Goal: Information Seeking & Learning: Find specific fact

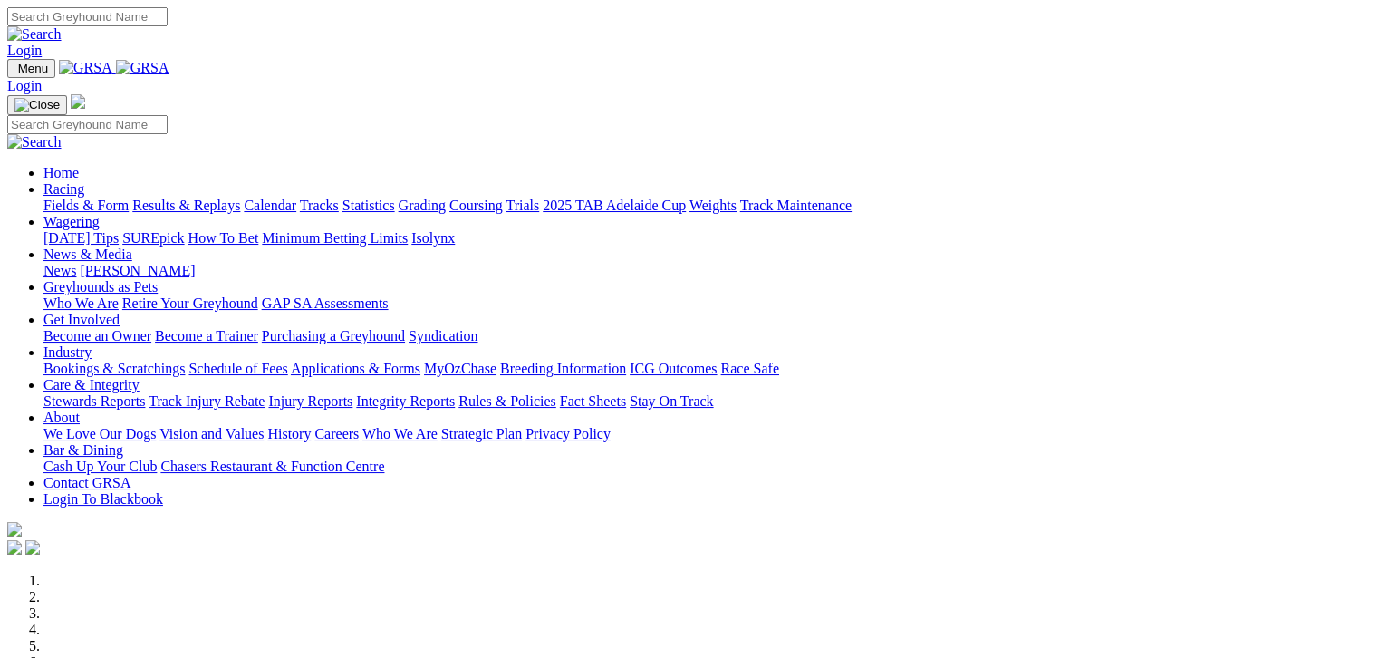
click at [69, 198] on link "Fields & Form" at bounding box center [85, 205] width 85 height 15
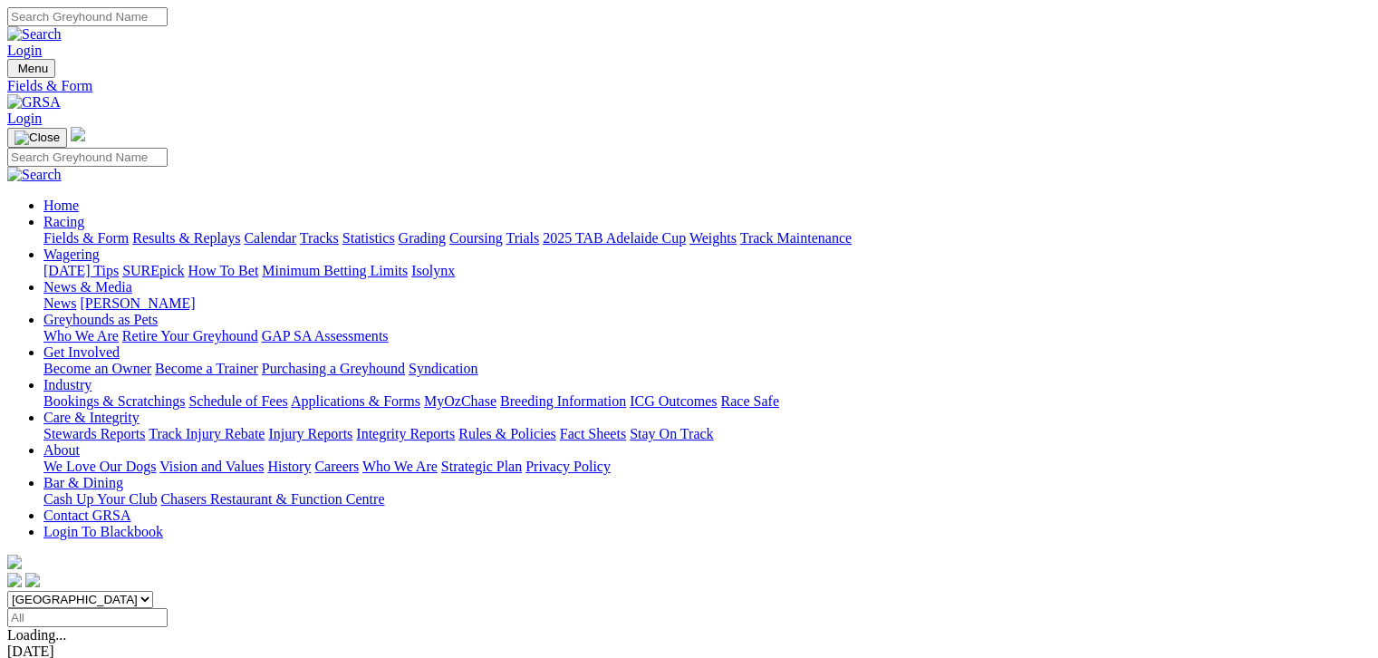
click at [686, 230] on link "2025 TAB Adelaide Cup" at bounding box center [614, 237] width 143 height 15
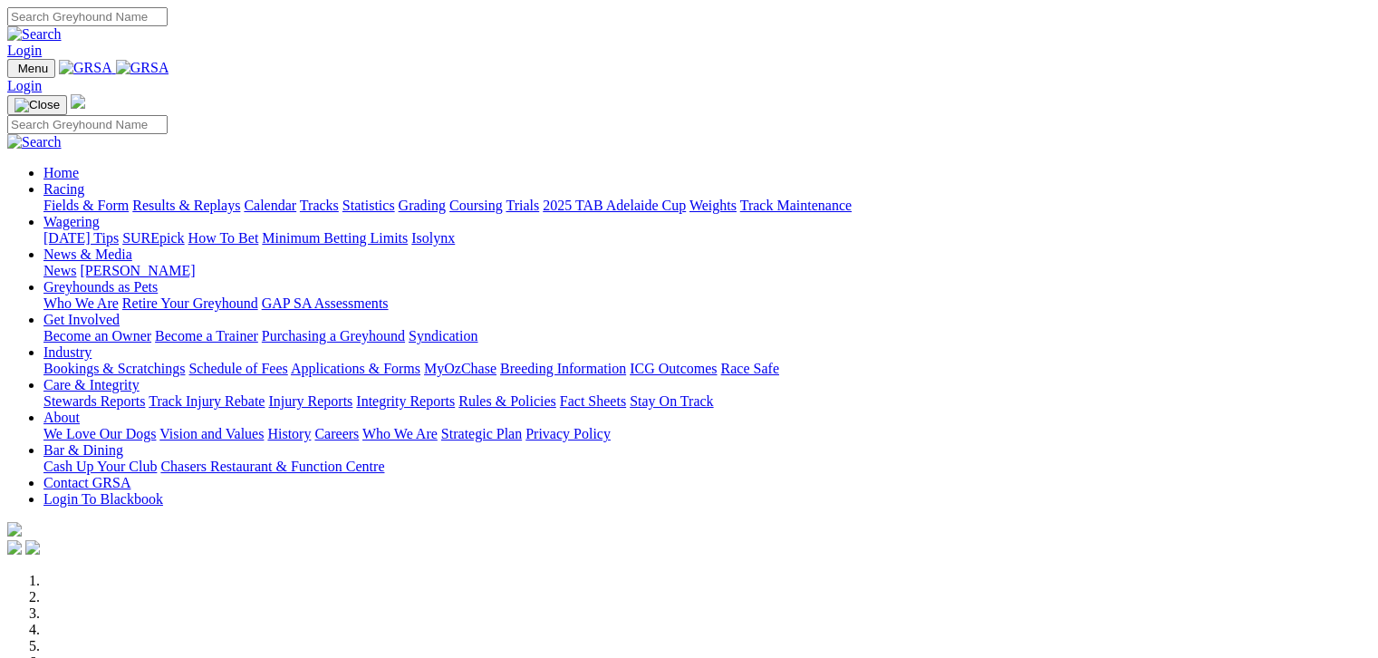
click at [57, 198] on link "Fields & Form" at bounding box center [85, 205] width 85 height 15
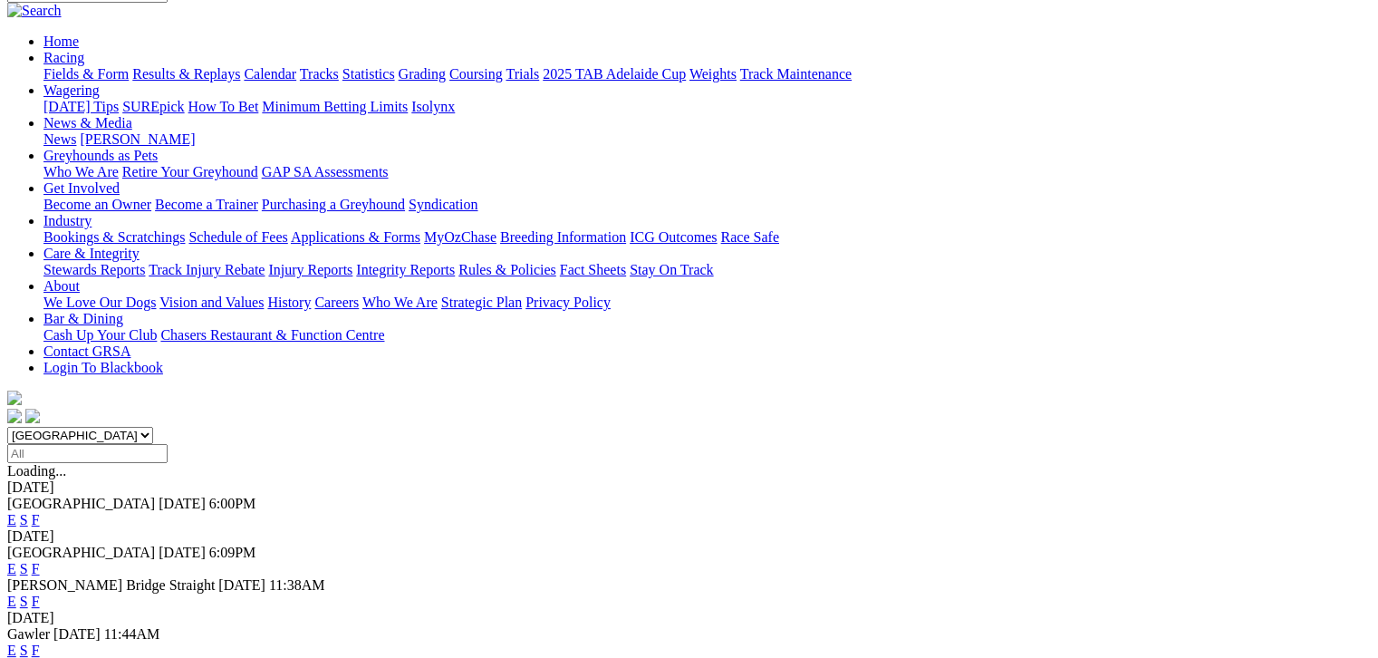
scroll to position [136, 0]
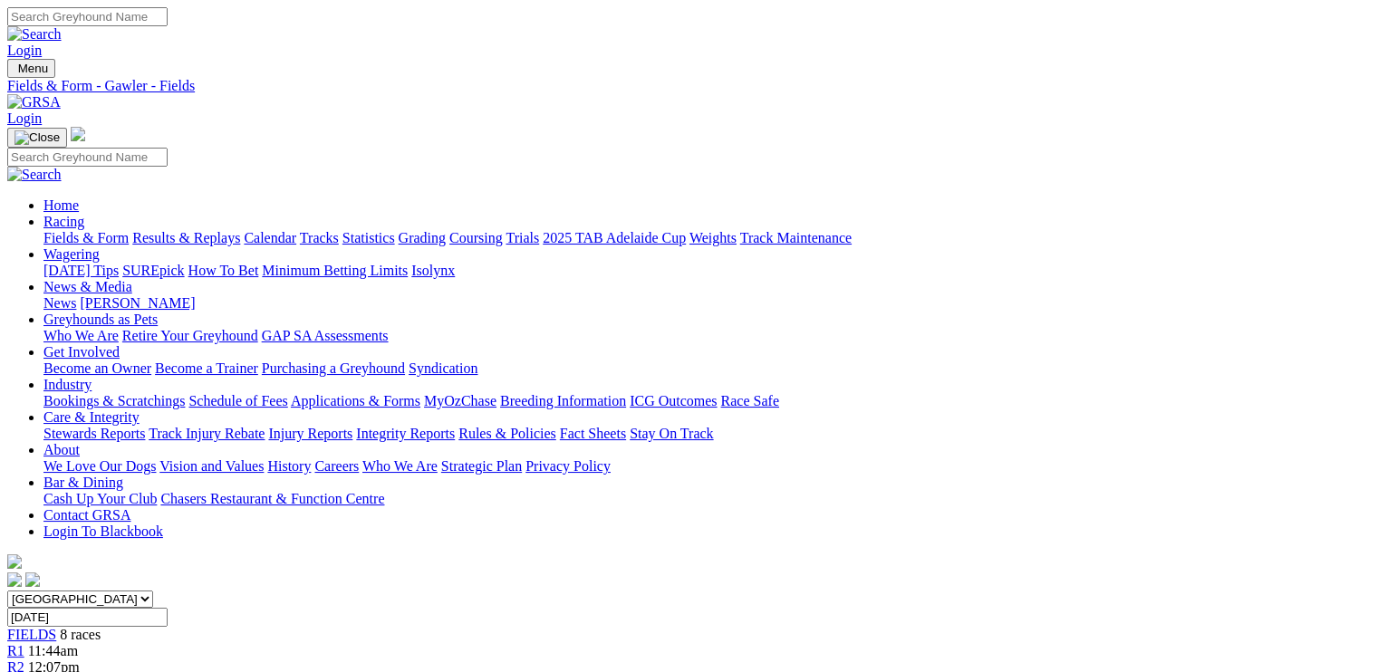
click at [140, 410] on link "Care & Integrity" at bounding box center [91, 417] width 96 height 15
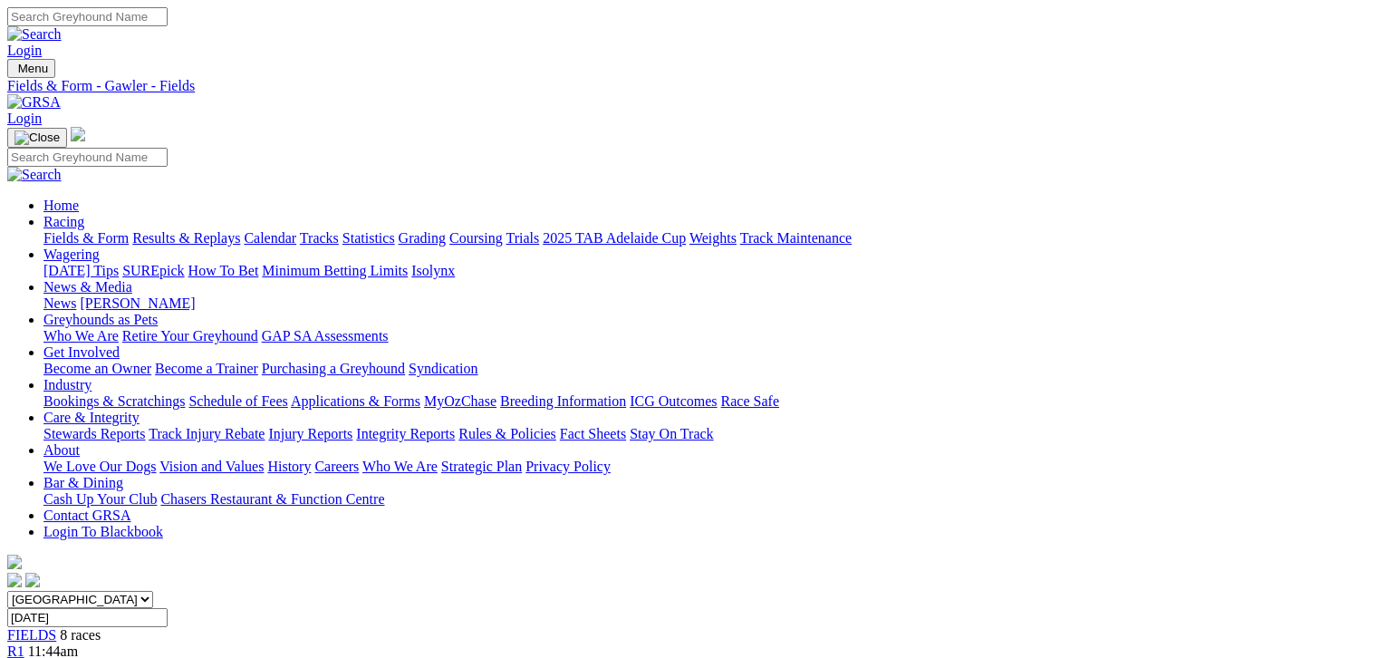
click at [140, 410] on link "Care & Integrity" at bounding box center [91, 417] width 96 height 15
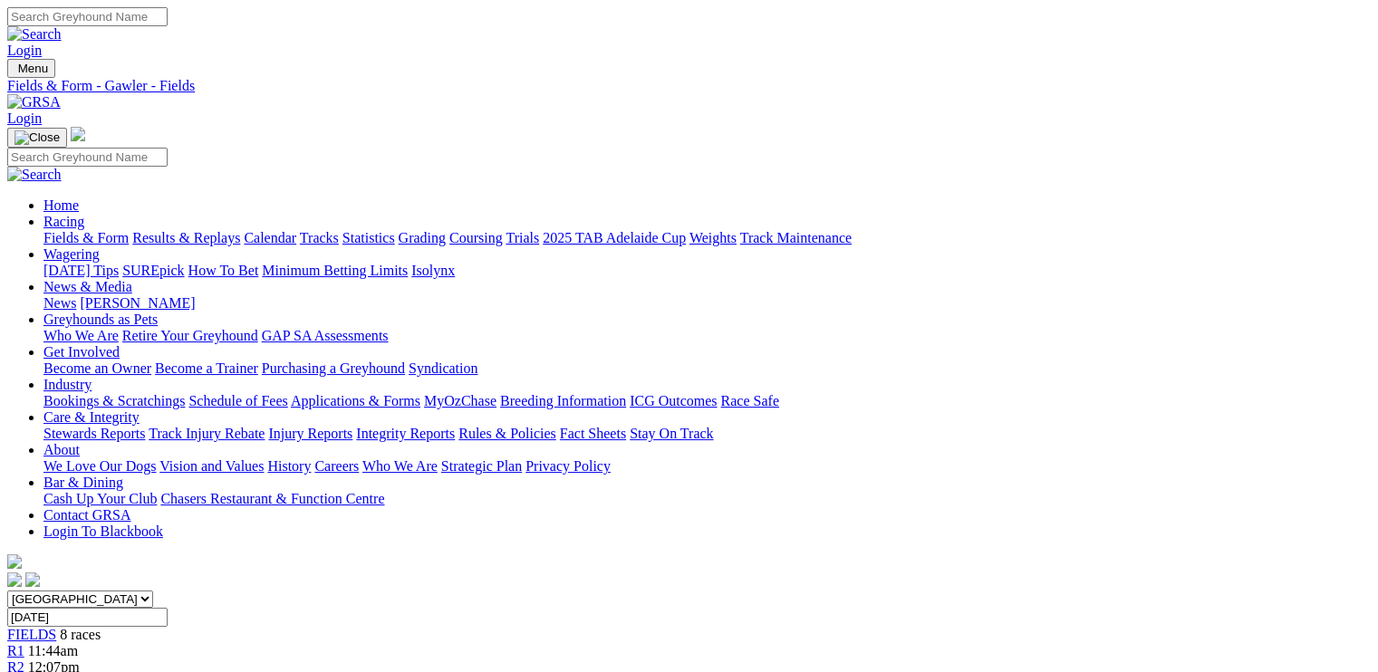
click at [455, 426] on link "Integrity Reports" at bounding box center [405, 433] width 99 height 15
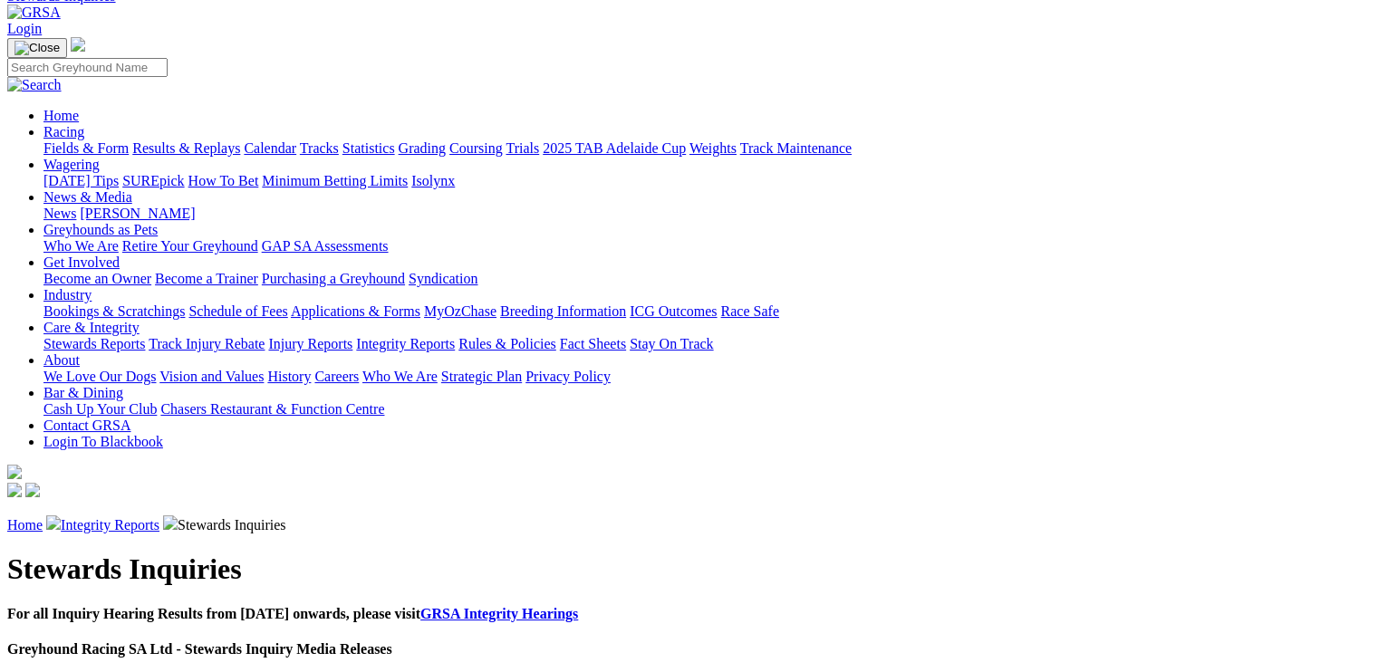
scroll to position [91, 0]
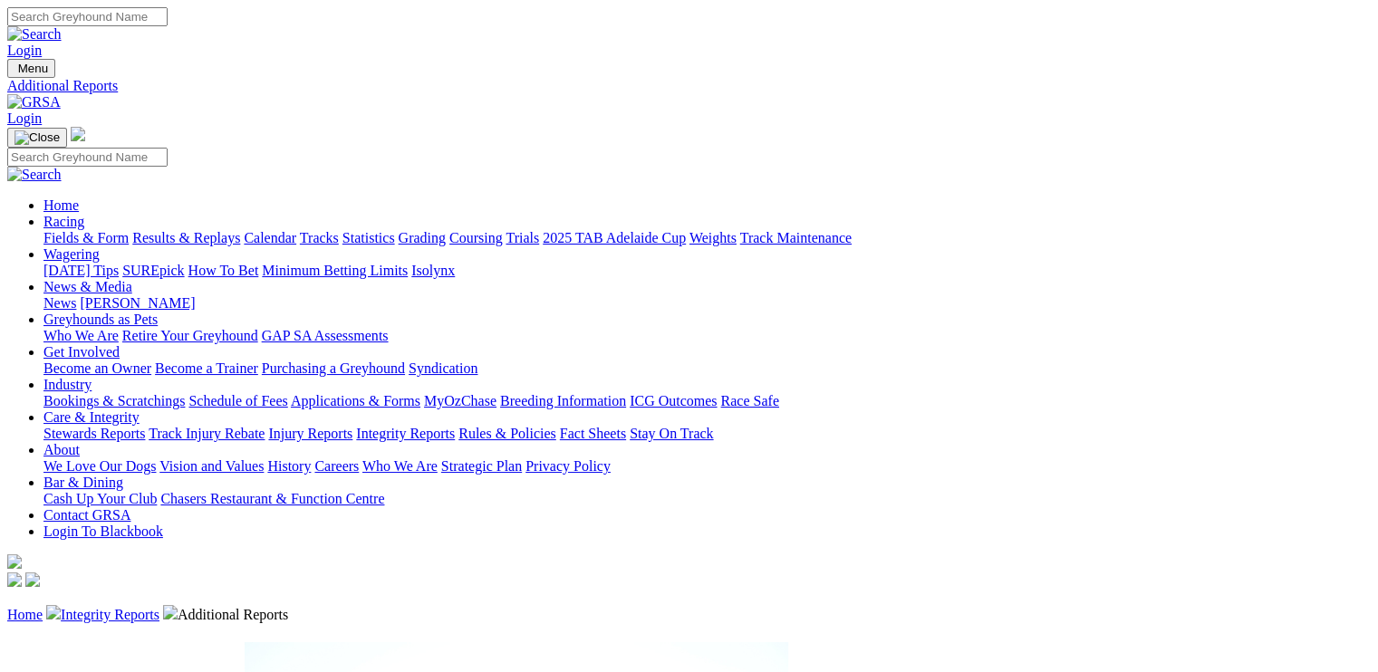
click at [168, 26] on input "Search" at bounding box center [87, 16] width 160 height 19
type input "[PERSON_NAME] [PERSON_NAME]"
click at [62, 26] on link at bounding box center [34, 33] width 54 height 15
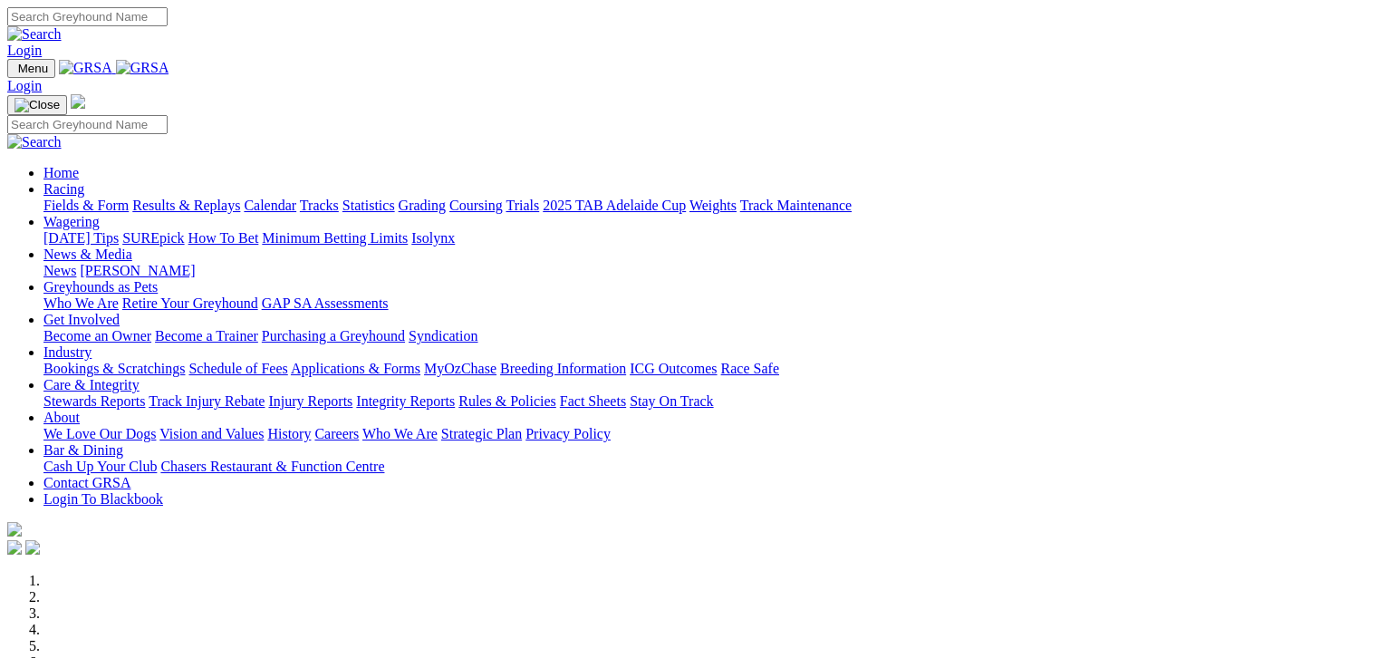
click at [60, 198] on link "Fields & Form" at bounding box center [85, 205] width 85 height 15
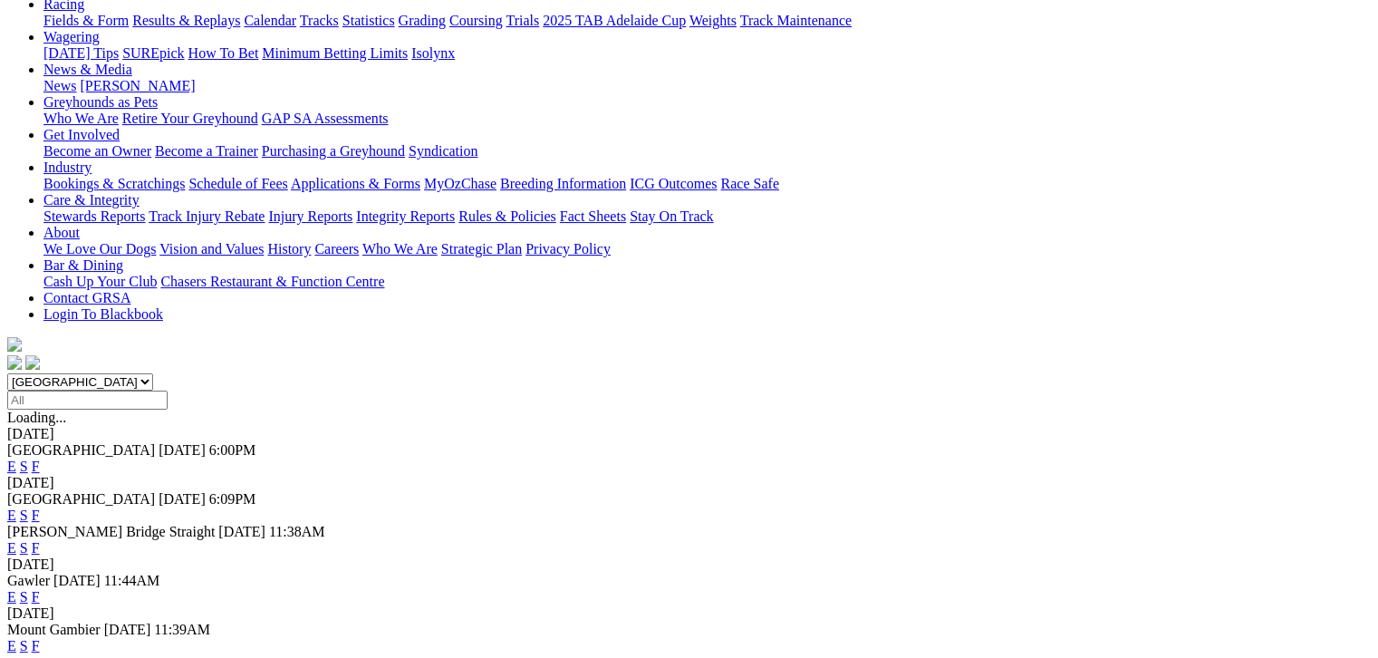
scroll to position [227, 0]
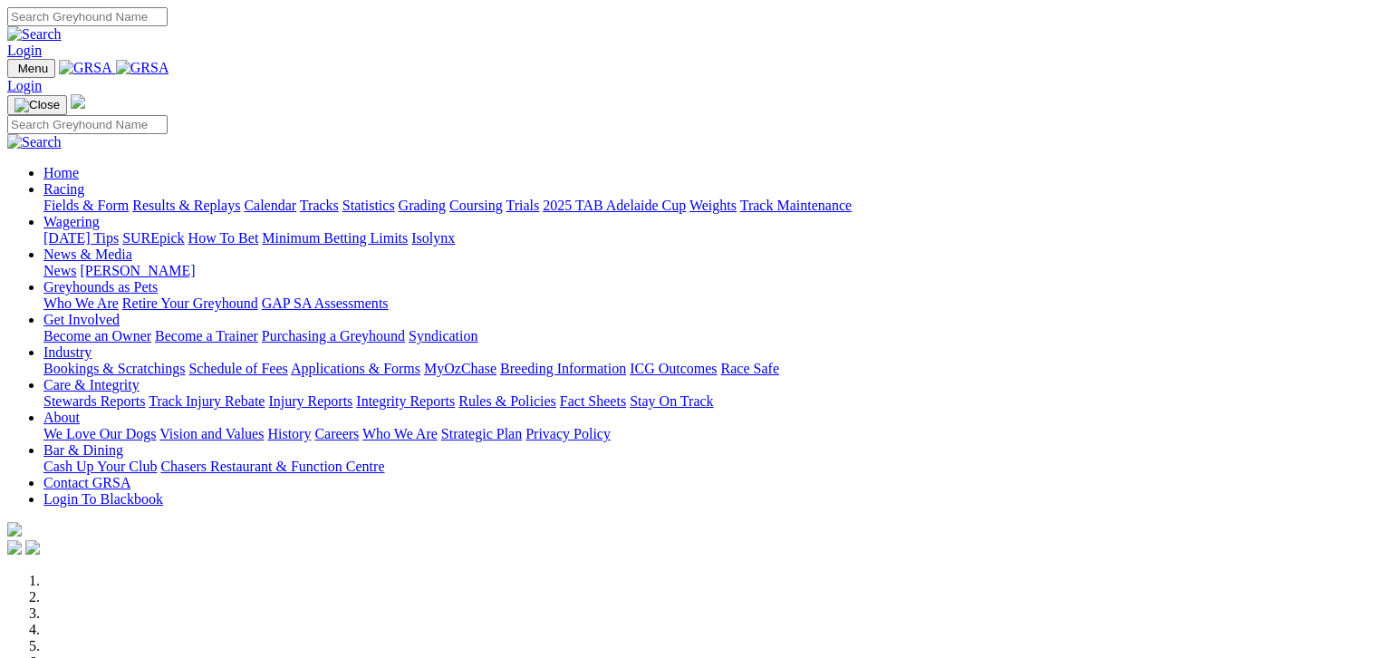
click at [91, 198] on link "Fields & Form" at bounding box center [85, 205] width 85 height 15
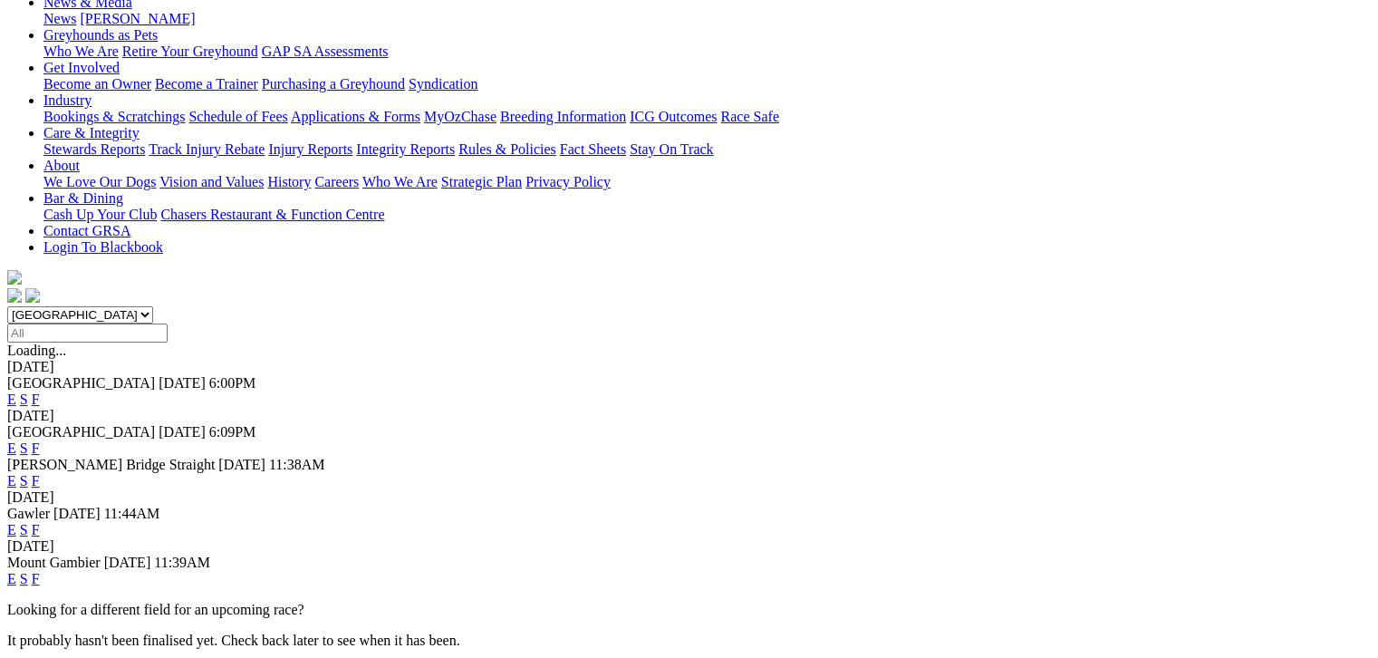
scroll to position [68, 0]
